Goal: Find specific page/section: Find specific page/section

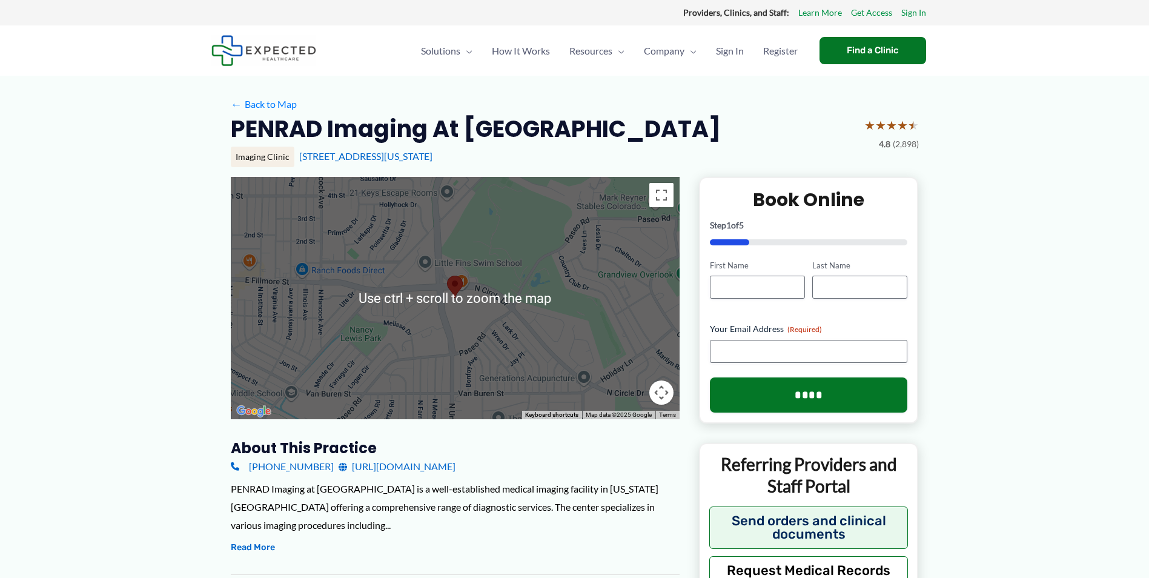
scroll to position [61, 0]
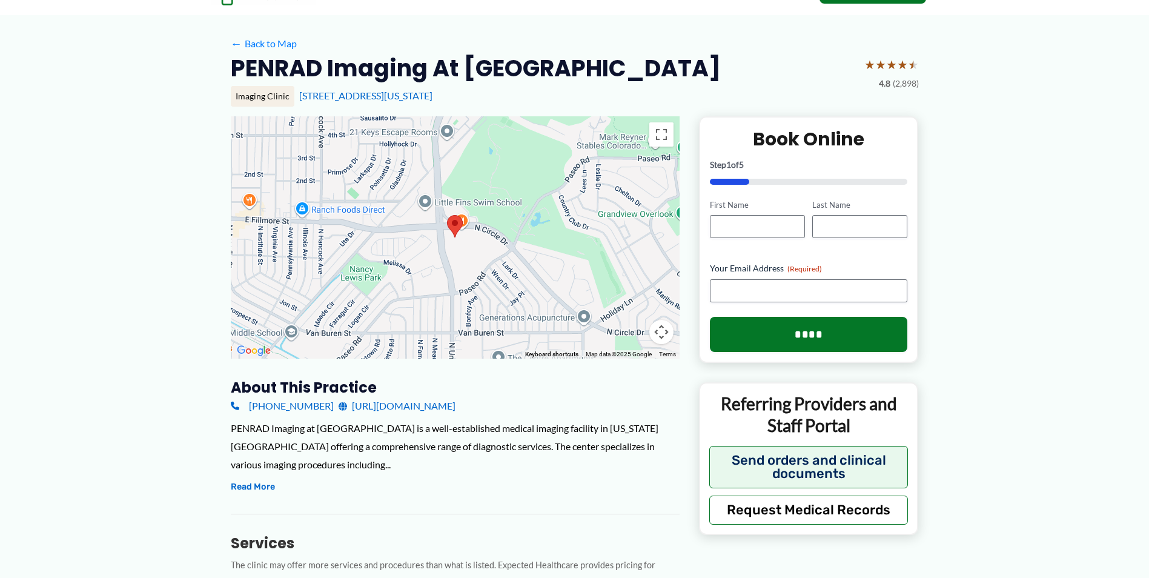
click at [575, 248] on div at bounding box center [455, 237] width 449 height 242
click at [505, 259] on div at bounding box center [455, 237] width 449 height 242
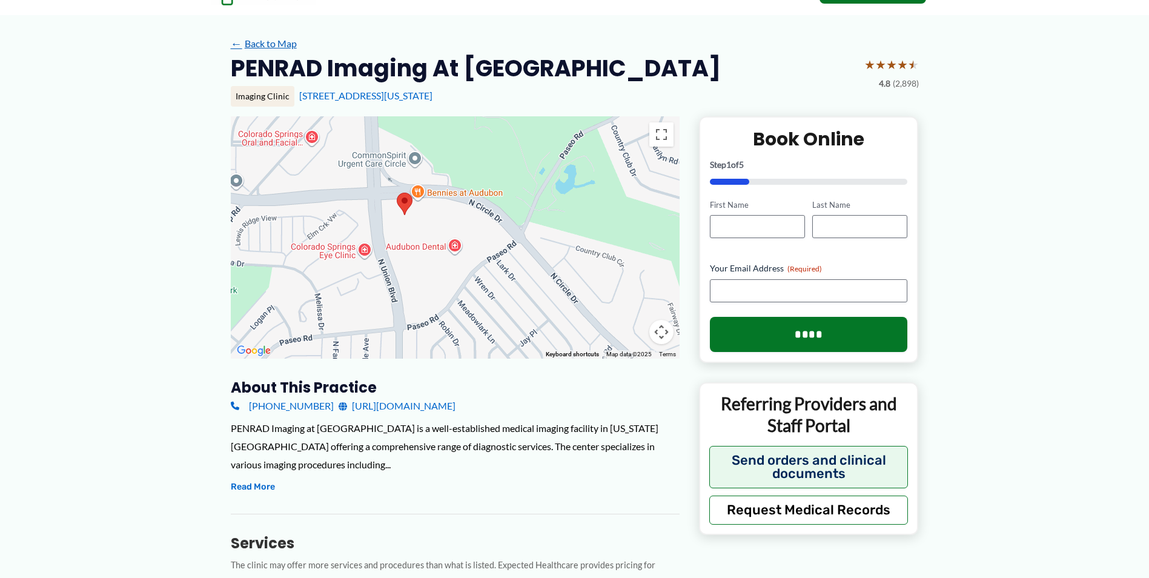
click at [257, 43] on link "← Back to Map" at bounding box center [264, 44] width 66 height 18
